Goal: Information Seeking & Learning: Compare options

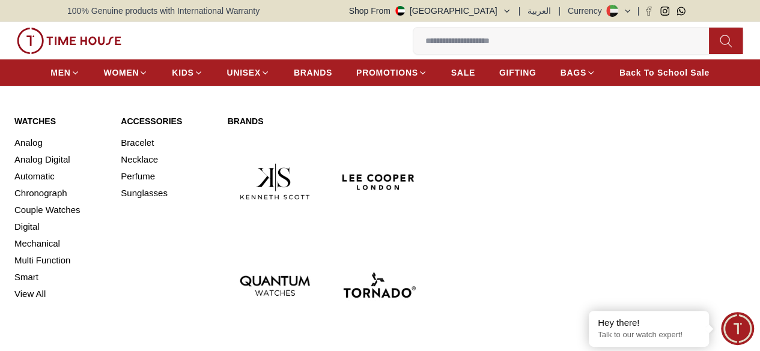
click at [413, 238] on img at bounding box center [379, 285] width 94 height 94
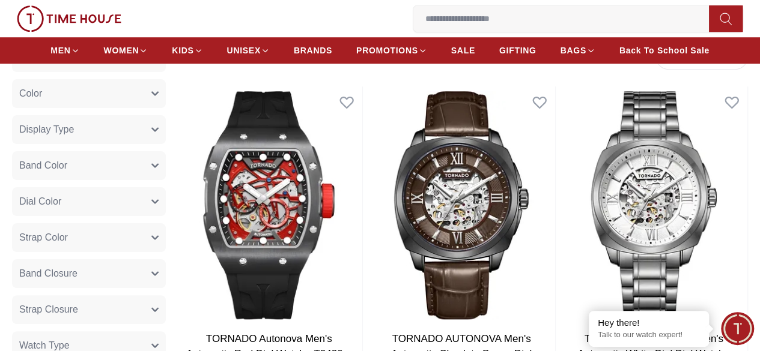
scroll to position [541, 0]
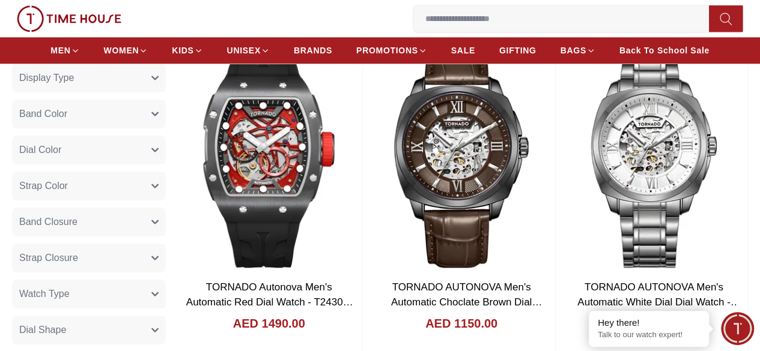
drag, startPoint x: 739, startPoint y: 127, endPoint x: 750, endPoint y: 111, distance: 19.5
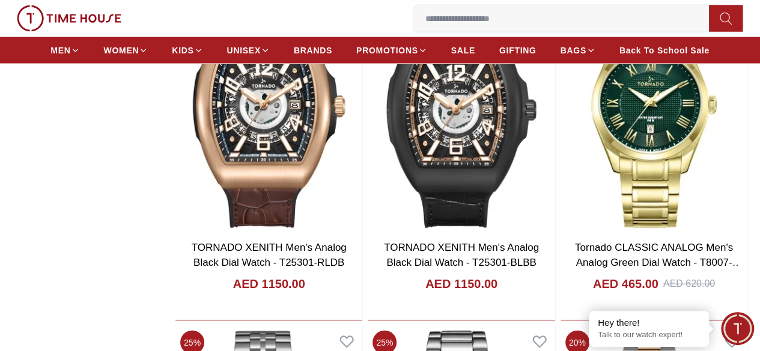
scroll to position [1375, 0]
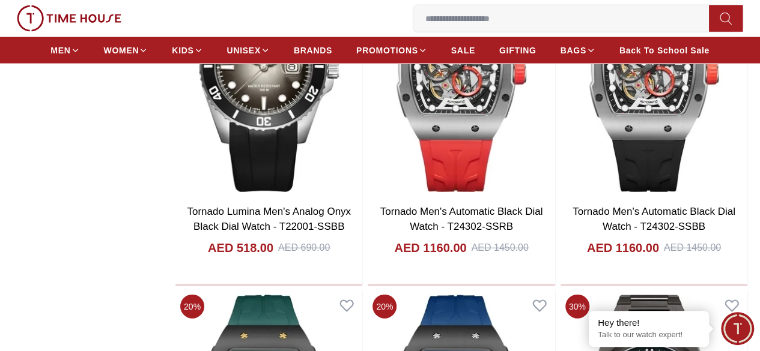
scroll to position [3778, 0]
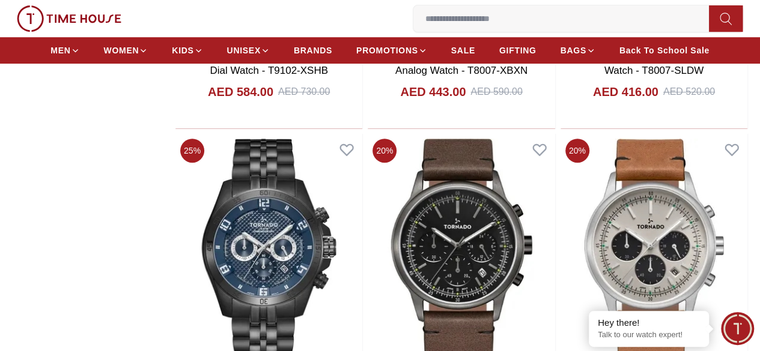
scroll to position [4619, 0]
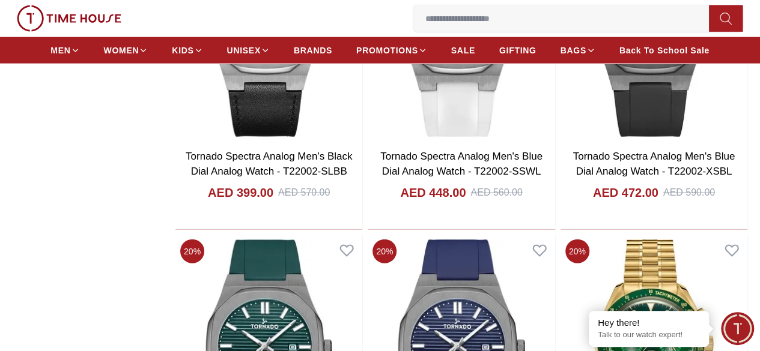
scroll to position [8283, 0]
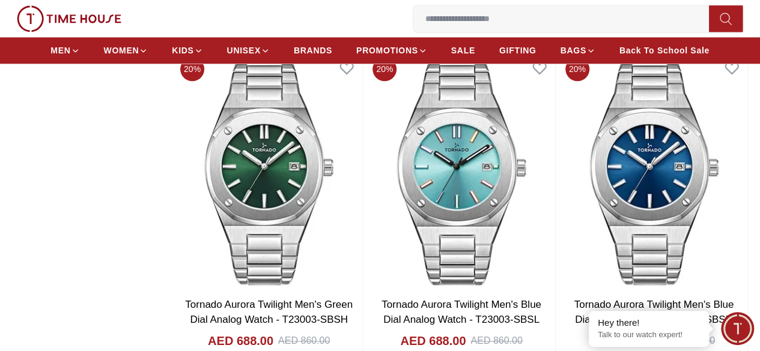
scroll to position [9785, 0]
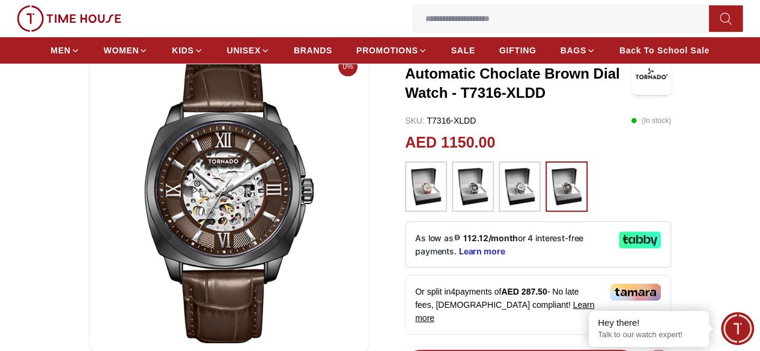
scroll to position [60, 0]
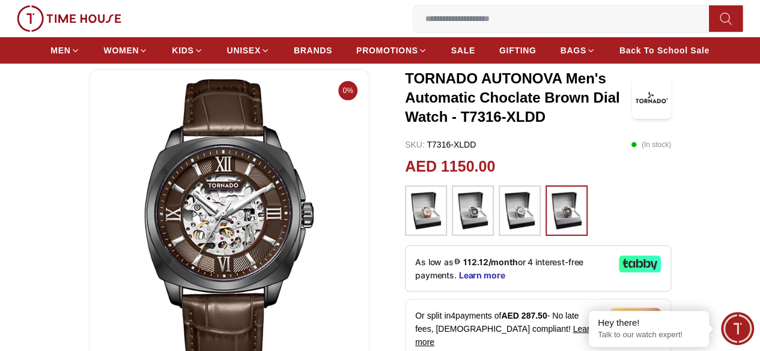
click at [460, 225] on img at bounding box center [473, 211] width 30 height 38
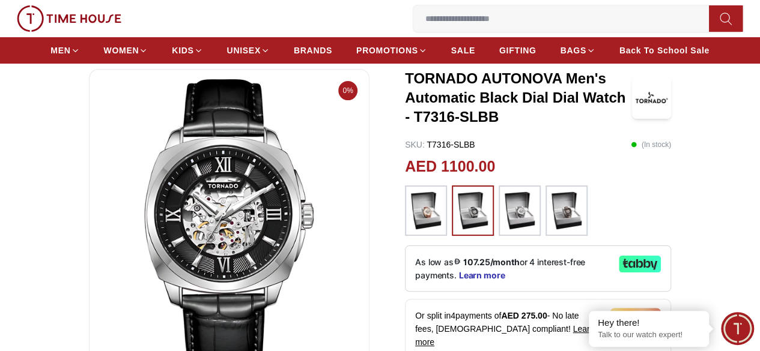
click at [412, 218] on img at bounding box center [426, 211] width 30 height 38
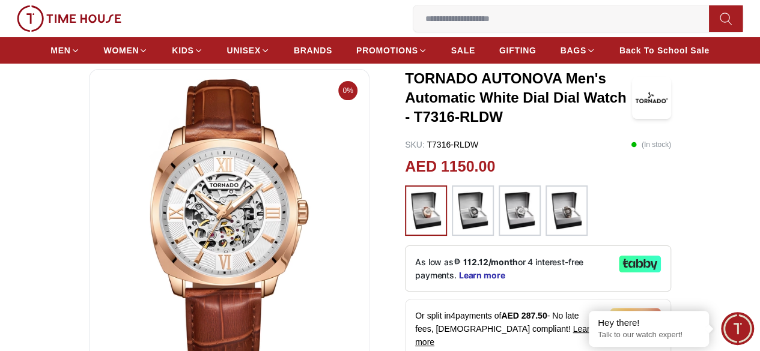
click at [556, 223] on img at bounding box center [566, 211] width 30 height 38
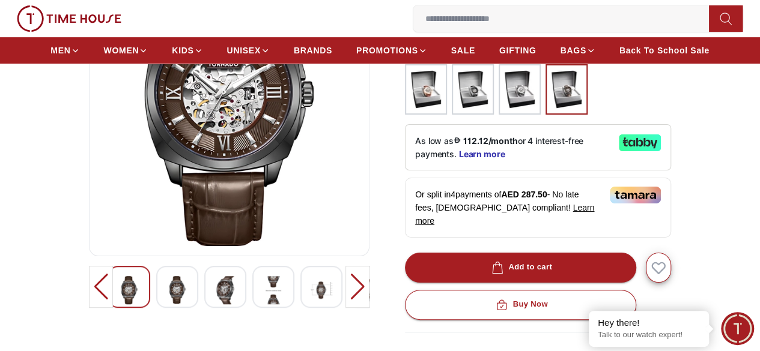
scroll to position [180, 0]
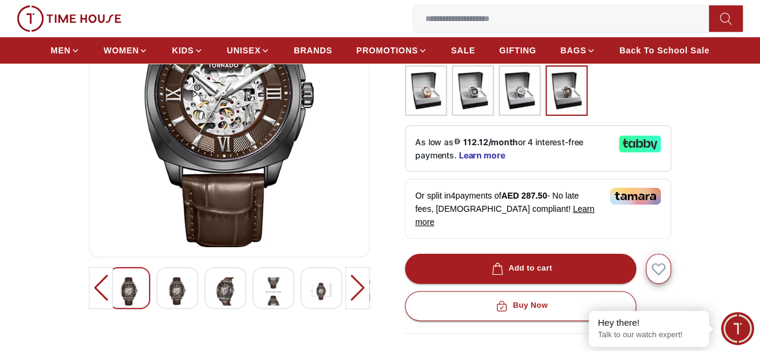
click at [167, 303] on div at bounding box center [177, 288] width 42 height 42
click at [123, 302] on div at bounding box center [129, 288] width 42 height 42
click at [261, 187] on img at bounding box center [229, 103] width 260 height 288
click at [311, 300] on img at bounding box center [322, 292] width 22 height 28
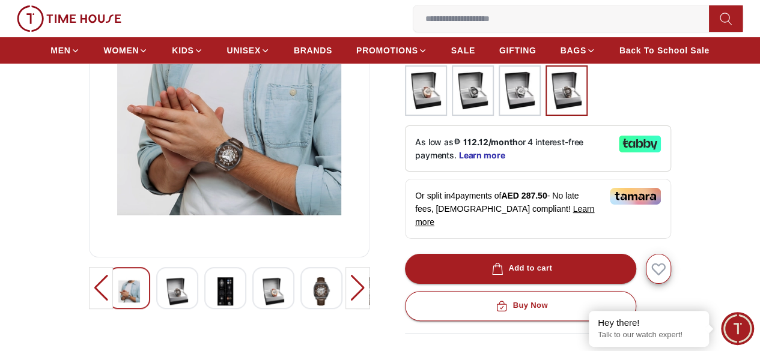
click at [359, 300] on img at bounding box center [370, 292] width 22 height 28
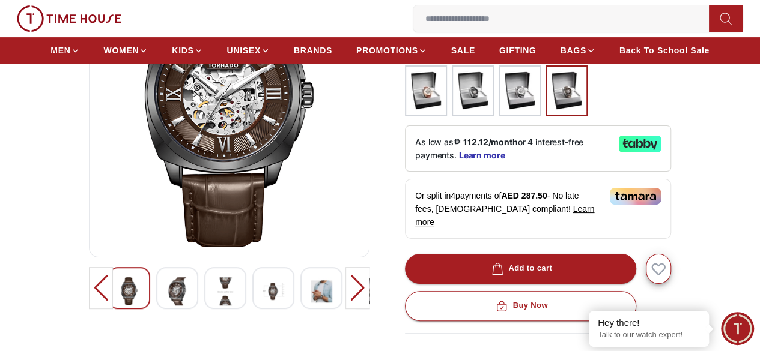
click at [348, 303] on div at bounding box center [369, 288] width 42 height 42
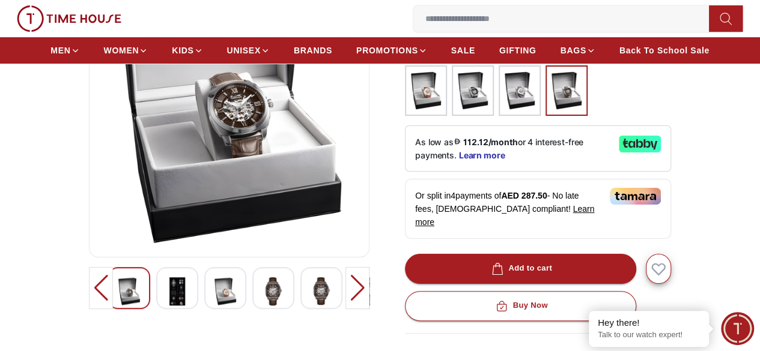
click at [238, 121] on img at bounding box center [229, 103] width 260 height 288
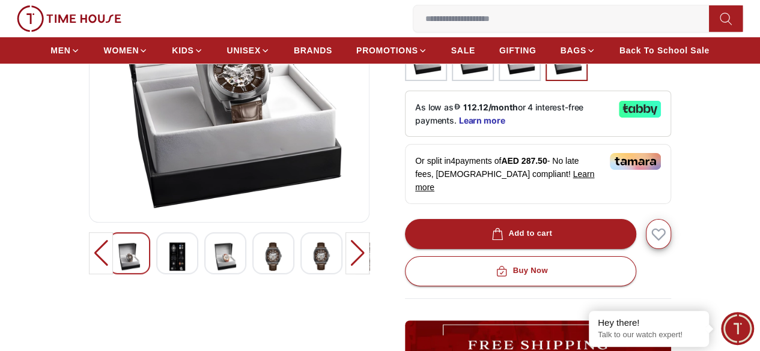
scroll to position [240, 0]
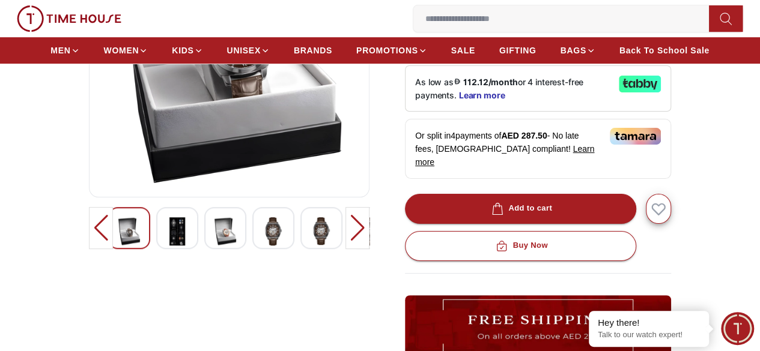
click at [166, 244] on img at bounding box center [177, 231] width 22 height 28
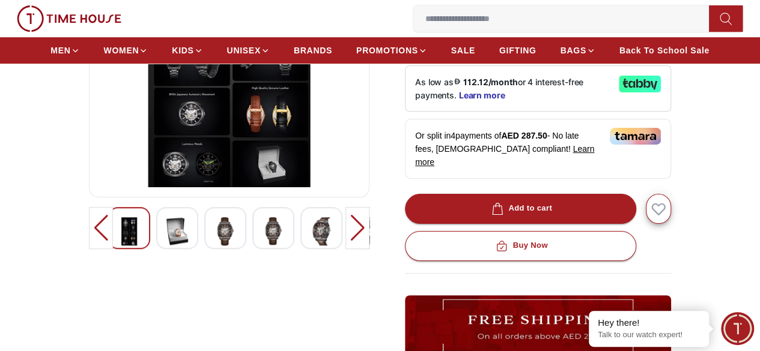
click at [214, 237] on img at bounding box center [225, 231] width 22 height 28
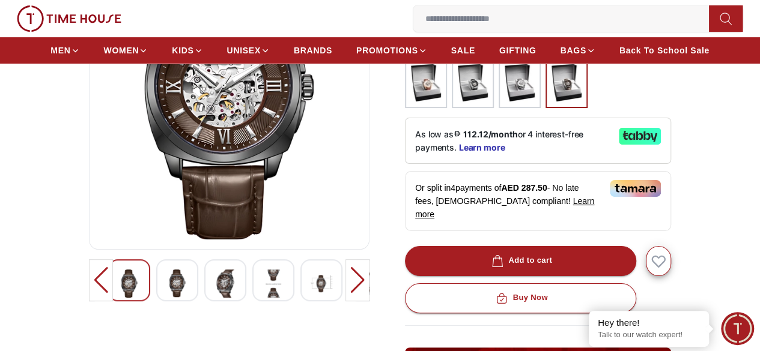
scroll to position [60, 0]
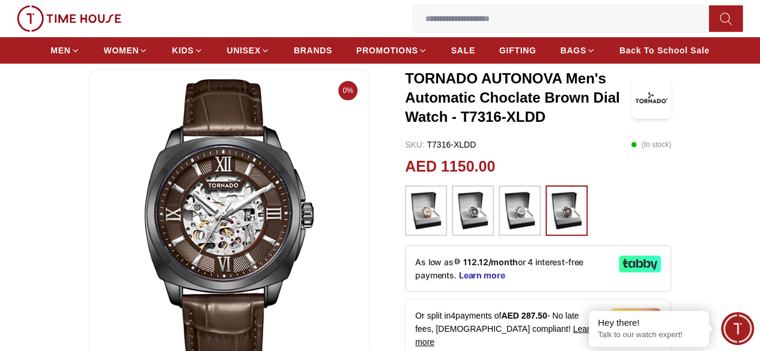
click at [207, 237] on img at bounding box center [229, 223] width 260 height 288
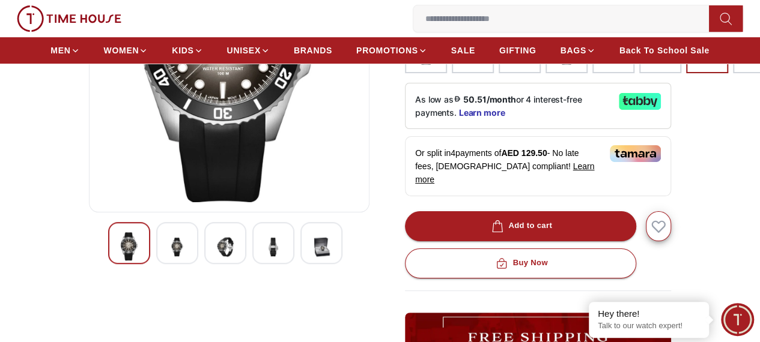
scroll to position [240, 0]
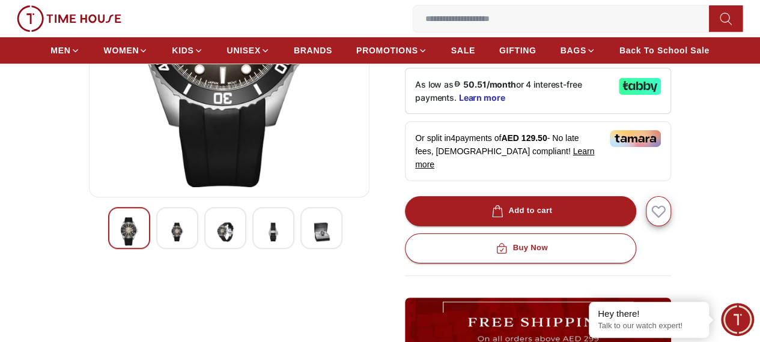
click at [311, 247] on img at bounding box center [322, 231] width 22 height 29
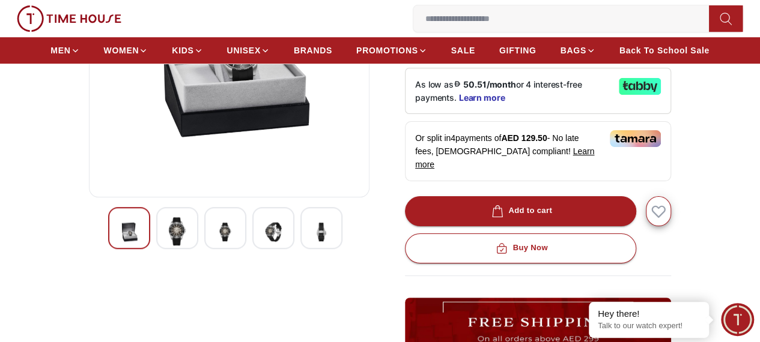
click at [262, 244] on img at bounding box center [273, 231] width 22 height 29
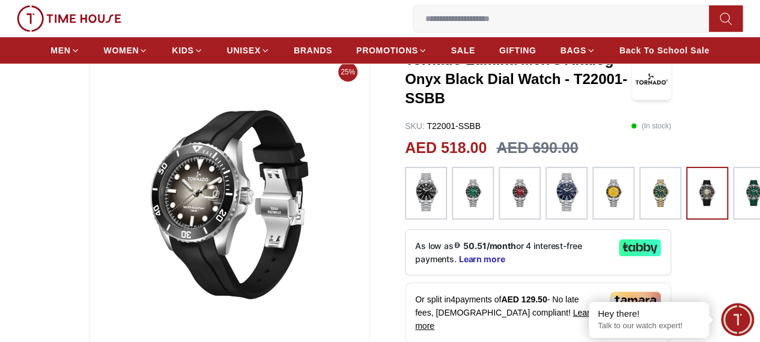
scroll to position [60, 0]
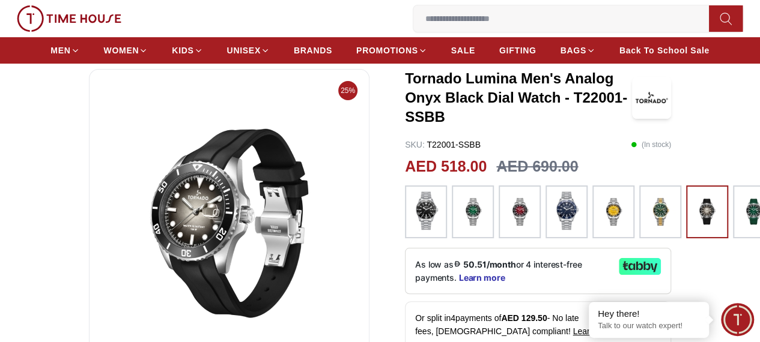
click at [223, 232] on img at bounding box center [229, 223] width 260 height 288
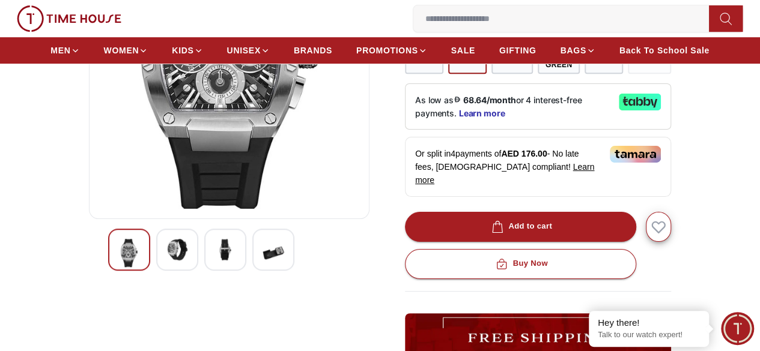
scroll to position [300, 0]
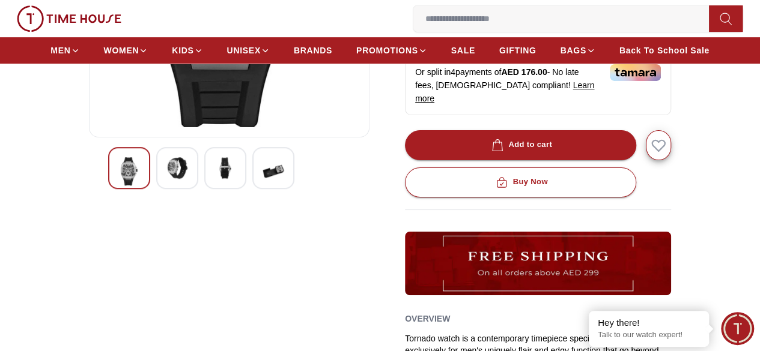
click at [262, 176] on img at bounding box center [273, 171] width 22 height 28
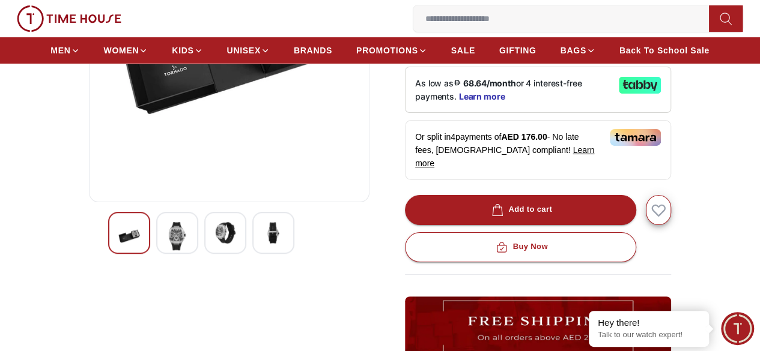
scroll to position [120, 0]
